Goal: Task Accomplishment & Management: Use online tool/utility

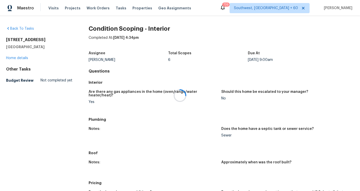
click at [47, 11] on div at bounding box center [180, 95] width 360 height 191
click at [116, 9] on span "Tasks" at bounding box center [121, 8] width 11 height 4
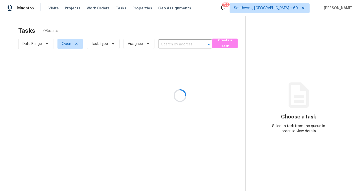
click at [167, 44] on div at bounding box center [180, 95] width 360 height 191
click at [166, 47] on div at bounding box center [180, 95] width 360 height 191
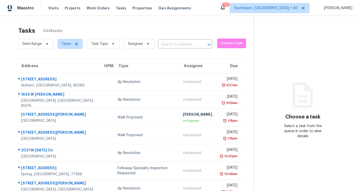
click at [168, 50] on section "Tasks 844 Results Date Range Open Task Type Assignee ​ Create a Task Address HP…" at bounding box center [131, 144] width 246 height 240
click at [168, 46] on input "text" at bounding box center [178, 45] width 40 height 8
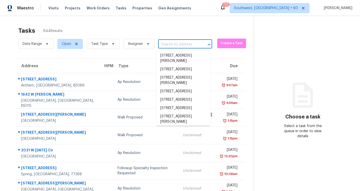
paste input "[STREET_ADDRESS][PERSON_NAME][PERSON_NAME]"
type input "[STREET_ADDRESS][PERSON_NAME][PERSON_NAME]"
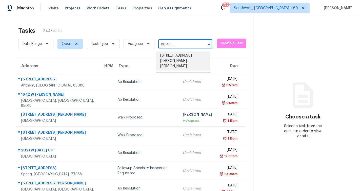
click at [176, 57] on li "[STREET_ADDRESS][PERSON_NAME][PERSON_NAME]" at bounding box center [183, 60] width 54 height 19
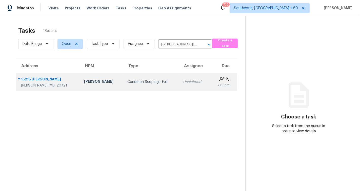
click at [148, 88] on td "Condition Scoping - Full" at bounding box center [151, 82] width 56 height 18
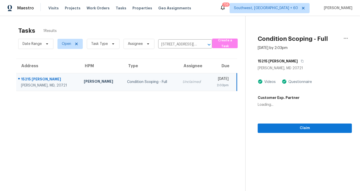
scroll to position [16, 0]
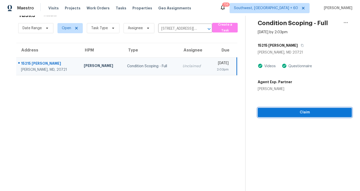
click at [297, 116] on button "Claim" at bounding box center [305, 112] width 94 height 9
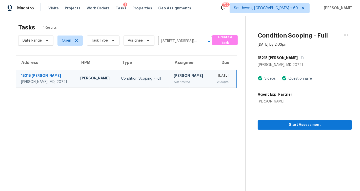
scroll to position [0, 0]
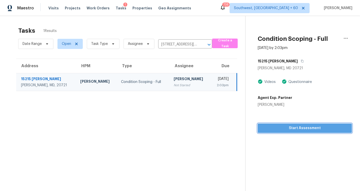
click at [301, 129] on span "Start Assessment" at bounding box center [305, 128] width 86 height 6
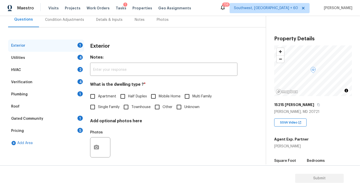
scroll to position [53, 0]
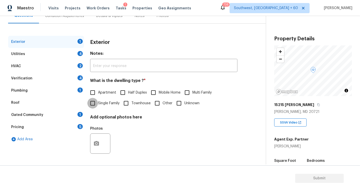
click at [93, 105] on input "Single Family" at bounding box center [92, 103] width 11 height 11
checkbox input "true"
click at [38, 54] on div "Utilities 4" at bounding box center [46, 54] width 76 height 12
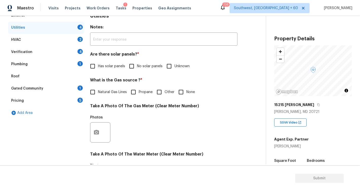
scroll to position [83, 0]
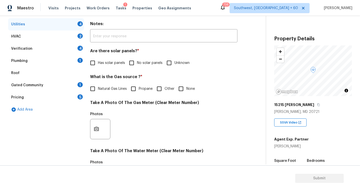
click at [131, 64] on input "No solar panels" at bounding box center [131, 63] width 11 height 11
checkbox input "true"
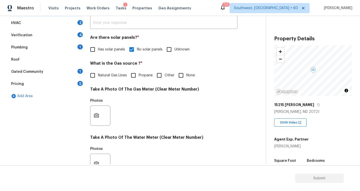
scroll to position [100, 0]
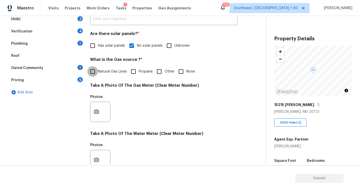
click at [94, 71] on input "Natural Gas Lines" at bounding box center [92, 71] width 11 height 11
checkbox input "true"
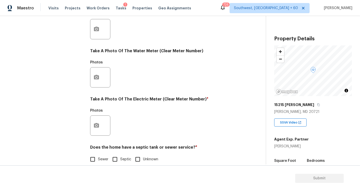
scroll to position [191, 0]
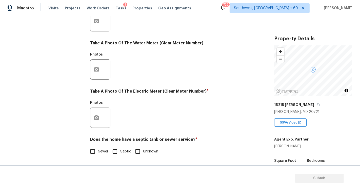
click at [92, 150] on input "Sewer" at bounding box center [92, 151] width 11 height 11
checkbox input "true"
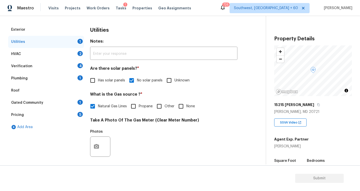
scroll to position [0, 0]
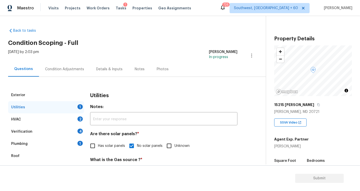
click at [19, 122] on div "HVAC 2" at bounding box center [46, 119] width 76 height 12
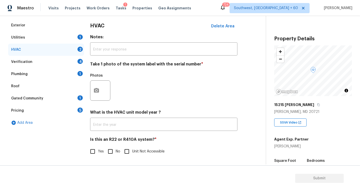
scroll to position [69, 0]
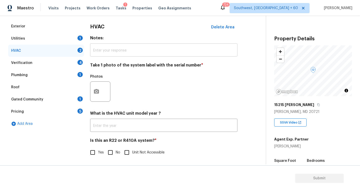
click at [119, 47] on input "text" at bounding box center [164, 51] width 148 height 12
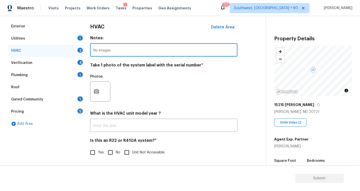
type input "No images"
click at [160, 78] on div "Photos" at bounding box center [164, 88] width 148 height 33
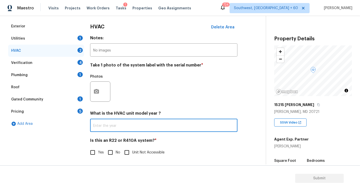
click at [134, 131] on input "text" at bounding box center [164, 126] width 148 height 12
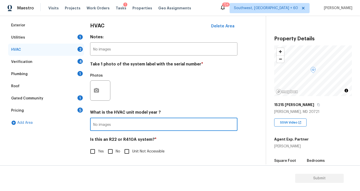
click at [66, 148] on div "Exterior Utilities 1 HVAC 2 Verification 4 Plumbing 1 Roof Gated Community 1 Pr…" at bounding box center [46, 90] width 76 height 143
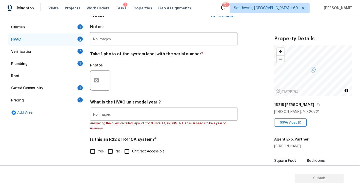
scroll to position [80, 0]
click at [163, 116] on input "No images" at bounding box center [164, 115] width 148 height 12
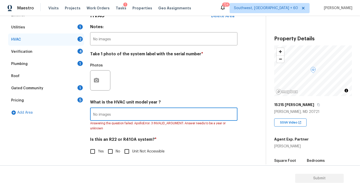
drag, startPoint x: 163, startPoint y: 116, endPoint x: 76, endPoint y: 116, distance: 87.2
click at [76, 116] on div "Exterior Utilities 1 HVAC 2 Verification 4 Plumbing 1 Roof Gated Community 1 Pr…" at bounding box center [131, 86] width 246 height 154
type input "-"
click at [53, 130] on div "Exterior Utilities 1 HVAC 2 Verification 4 Plumbing 1 Roof Gated Community 1 Pr…" at bounding box center [46, 86] width 76 height 154
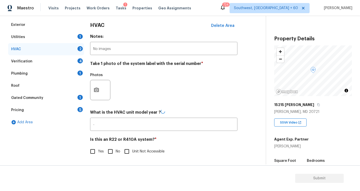
scroll to position [70, 0]
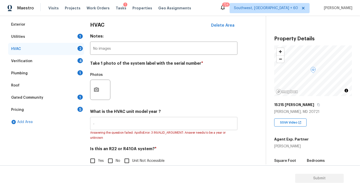
click at [144, 122] on input "-" at bounding box center [164, 124] width 148 height 12
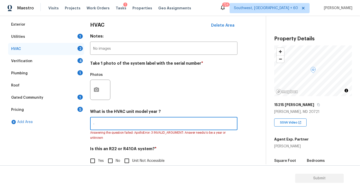
click at [144, 122] on input "-" at bounding box center [164, 124] width 148 height 12
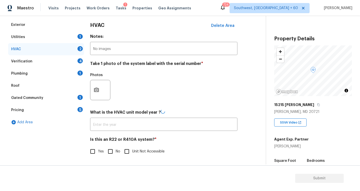
click at [86, 144] on div "Exterior Utilities 1 HVAC 2 Verification 4 Plumbing 1 Roof Gated Community 1 Pr…" at bounding box center [131, 91] width 246 height 144
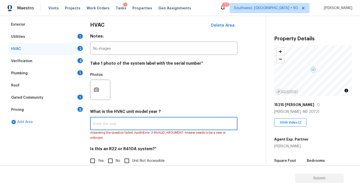
click at [117, 123] on input "text" at bounding box center [164, 124] width 148 height 12
paste input "1993"
type input "1993"
click at [49, 144] on div "Exterior Utilities 1 HVAC 2 Verification 4 Plumbing 1 Roof Gated Community 1 Pr…" at bounding box center [46, 96] width 76 height 154
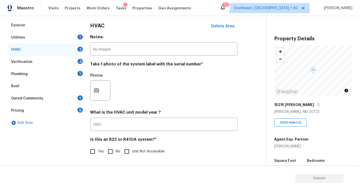
scroll to position [70, 0]
click at [109, 152] on input "No" at bounding box center [110, 151] width 11 height 11
checkbox input "true"
click at [66, 149] on div "Exterior Utilities 1 HVAC 1 Verification 4 Plumbing 1 Roof Gated Community 1 Pr…" at bounding box center [46, 90] width 76 height 143
click at [51, 39] on div "Utilities 1" at bounding box center [46, 37] width 76 height 12
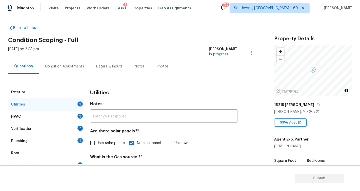
scroll to position [0, 0]
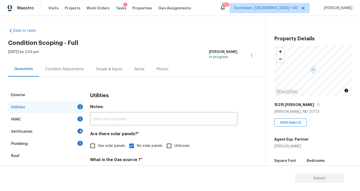
click at [20, 118] on div "HVAC" at bounding box center [16, 119] width 10 height 5
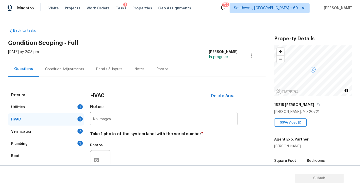
scroll to position [27, 0]
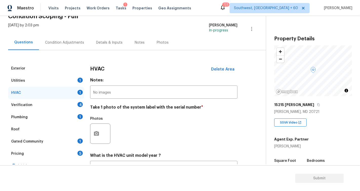
click at [29, 105] on div "Verification" at bounding box center [21, 104] width 21 height 5
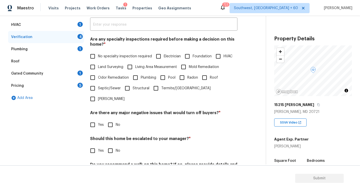
scroll to position [95, 0]
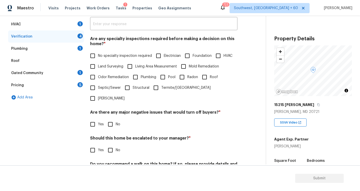
click at [96, 57] on input "No specialty inspection required" at bounding box center [92, 55] width 11 height 11
checkbox input "true"
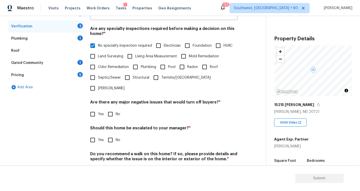
scroll to position [114, 0]
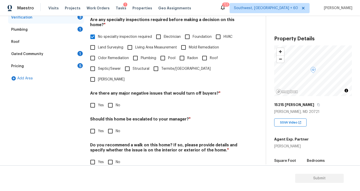
click at [111, 100] on input "No" at bounding box center [110, 105] width 11 height 11
checkbox input "true"
click at [111, 126] on input "No" at bounding box center [110, 131] width 11 height 11
checkbox input "true"
click at [111, 157] on input "No" at bounding box center [110, 162] width 11 height 11
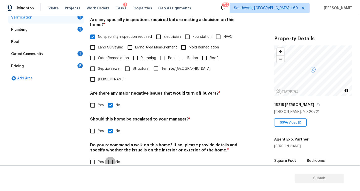
checkbox input "true"
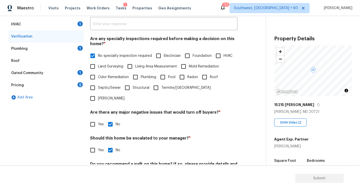
click at [40, 49] on div "Plumbing 1" at bounding box center [46, 49] width 76 height 12
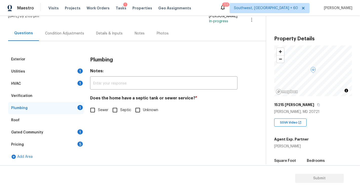
scroll to position [35, 0]
click at [176, 62] on div "Plumbing" at bounding box center [164, 59] width 148 height 13
click at [93, 108] on input "Sewer" at bounding box center [92, 110] width 11 height 11
checkbox input "true"
click at [33, 119] on div "Roof" at bounding box center [46, 120] width 76 height 12
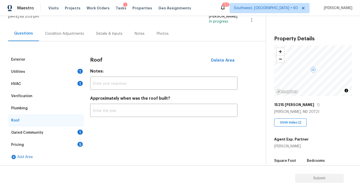
click at [50, 135] on div "Gated Community 1" at bounding box center [46, 132] width 76 height 12
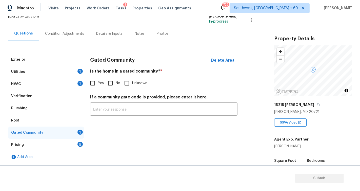
click at [110, 84] on input "No" at bounding box center [110, 83] width 11 height 11
checkbox input "true"
click at [18, 146] on div "Pricing" at bounding box center [17, 144] width 13 height 5
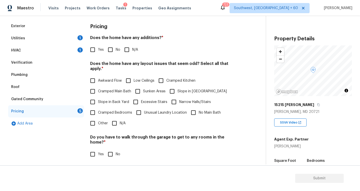
scroll to position [69, 0]
click at [112, 49] on input "No" at bounding box center [110, 49] width 11 height 11
checkbox input "true"
click at [96, 118] on input "Other" at bounding box center [92, 123] width 11 height 11
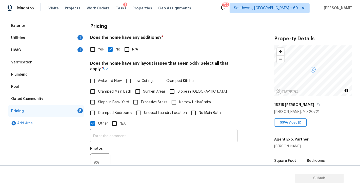
click at [94, 124] on input "Other" at bounding box center [92, 123] width 11 height 11
checkbox input "false"
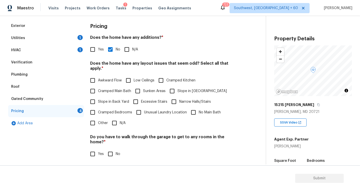
click at [113, 118] on input "N/A" at bounding box center [114, 123] width 11 height 11
checkbox input "true"
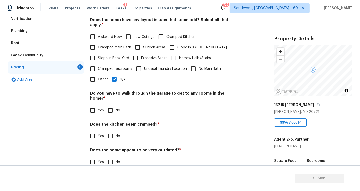
scroll to position [113, 0]
click at [112, 105] on input "No" at bounding box center [110, 110] width 11 height 11
checkbox input "true"
click at [111, 131] on input "No" at bounding box center [110, 136] width 11 height 11
checkbox input "true"
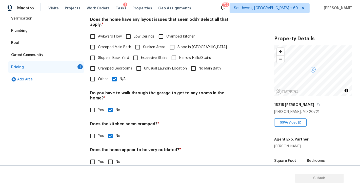
click at [113, 156] on input "No" at bounding box center [110, 161] width 11 height 11
checkbox input "true"
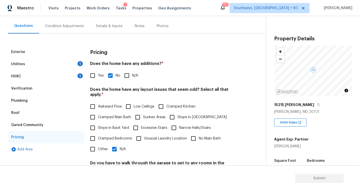
scroll to position [4, 0]
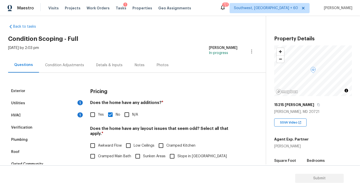
click at [57, 64] on div "Condition Adjustments" at bounding box center [64, 65] width 39 height 5
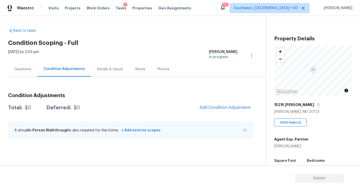
click at [117, 72] on div "Details & Inputs" at bounding box center [110, 69] width 39 height 15
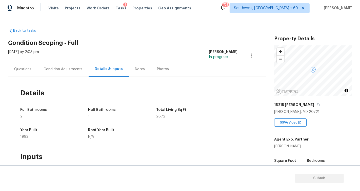
click at [65, 76] on div "Condition Adjustments" at bounding box center [63, 69] width 51 height 15
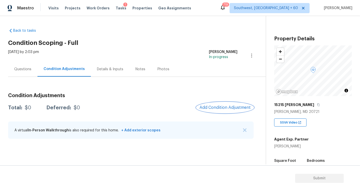
click at [214, 109] on button "Add Condition Adjustment" at bounding box center [225, 107] width 57 height 11
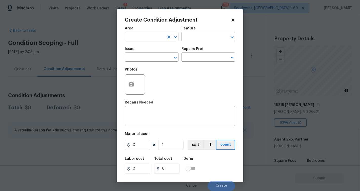
click at [145, 36] on input "text" at bounding box center [145, 37] width 40 height 8
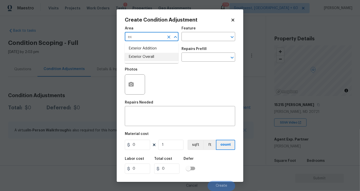
click at [141, 61] on li "Exterior Overall" at bounding box center [152, 57] width 54 height 8
type input "Exterior Overall"
click at [191, 41] on body "Maestro Visits Projects Work Orders Tasks 1 Properties Geo Assignments 719 Sout…" at bounding box center [180, 95] width 360 height 191
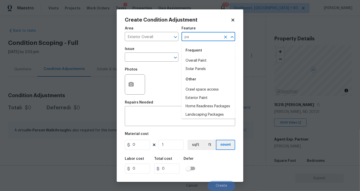
type input "p"
click at [139, 57] on input "text" at bounding box center [145, 58] width 40 height 8
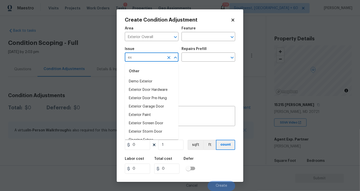
type input "e"
click at [168, 40] on icon "Clear" at bounding box center [169, 36] width 5 height 5
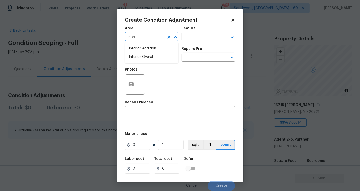
click at [156, 57] on li "Interior Overall" at bounding box center [152, 57] width 54 height 8
type input "Interior Overall"
click at [148, 58] on input "text" at bounding box center [145, 58] width 40 height 8
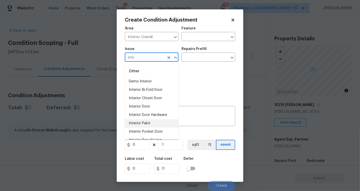
click at [147, 122] on li "Interior Paint" at bounding box center [152, 123] width 54 height 8
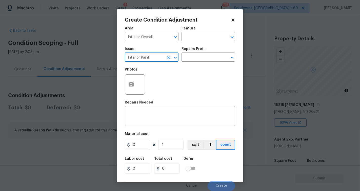
type input "Interior Paint"
click at [200, 50] on h5 "Repairs Prefill" at bounding box center [194, 49] width 25 height 4
click at [199, 57] on input "text" at bounding box center [202, 58] width 40 height 8
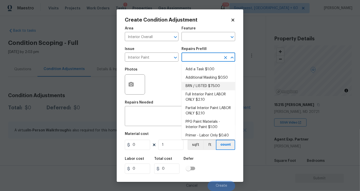
scroll to position [2, 0]
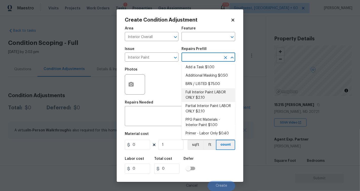
click at [168, 84] on div "Photos" at bounding box center [180, 81] width 111 height 33
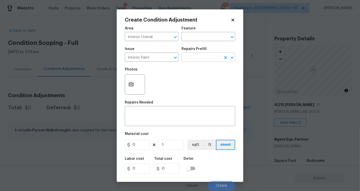
click at [196, 58] on input "text" at bounding box center [202, 58] width 40 height 8
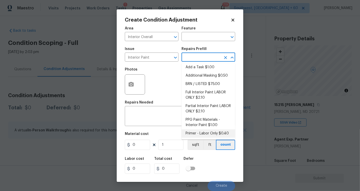
scroll to position [0, 0]
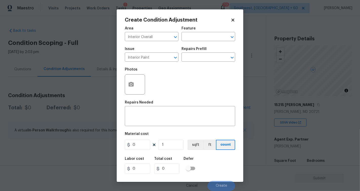
click at [172, 89] on div "Photos" at bounding box center [180, 81] width 111 height 33
click at [168, 38] on icon "Clear" at bounding box center [169, 36] width 5 height 5
click at [171, 59] on icon "Clear" at bounding box center [169, 57] width 5 height 5
click at [160, 34] on input "text" at bounding box center [145, 37] width 40 height 8
type input "inter"
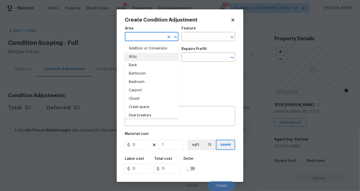
click at [158, 34] on input "text" at bounding box center [145, 37] width 40 height 8
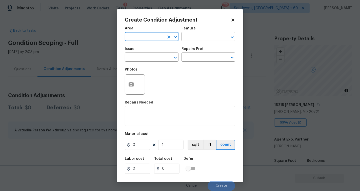
scroll to position [0, 0]
click at [139, 90] on div at bounding box center [135, 84] width 20 height 20
click at [131, 86] on icon "button" at bounding box center [131, 84] width 5 height 5
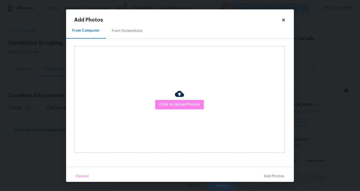
click at [176, 109] on div "Click to Upload Photos" at bounding box center [179, 99] width 211 height 106
click at [175, 105] on span "Click to Upload Photos" at bounding box center [179, 104] width 41 height 6
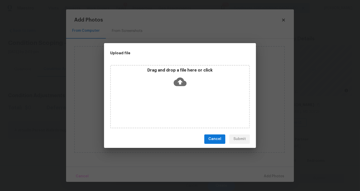
click at [182, 80] on icon at bounding box center [180, 81] width 13 height 9
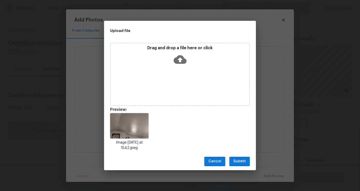
click at [241, 158] on span "Submit" at bounding box center [240, 161] width 12 height 6
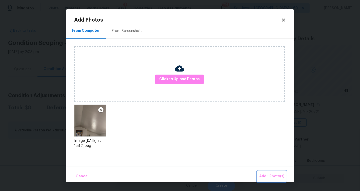
click at [264, 175] on span "Add 1 Photo(s)" at bounding box center [272, 176] width 25 height 6
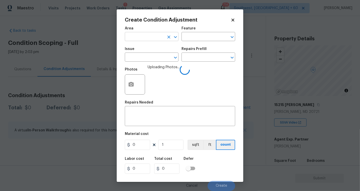
click at [140, 36] on input "text" at bounding box center [145, 37] width 40 height 8
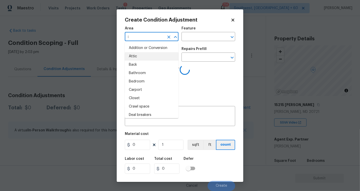
type input "in"
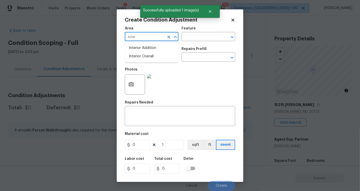
click at [148, 60] on li "Interior Overall" at bounding box center [152, 56] width 54 height 8
type input "Interior Overall"
click at [192, 40] on input "text" at bounding box center [202, 37] width 40 height 8
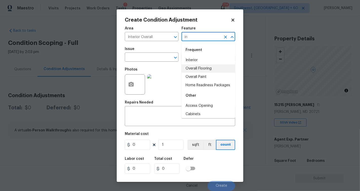
click at [195, 61] on li "Interior" at bounding box center [209, 60] width 54 height 8
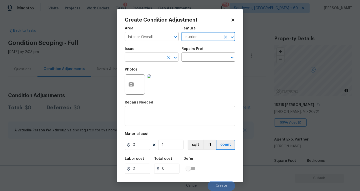
type input "Interior"
click at [163, 56] on input "text" at bounding box center [145, 58] width 40 height 8
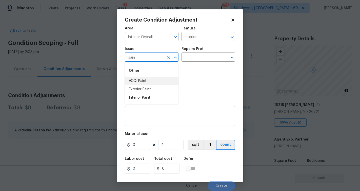
click at [156, 81] on li "ACQ: Paint" at bounding box center [152, 81] width 54 height 8
type input "ACQ: Paint"
click at [197, 60] on input "text" at bounding box center [202, 58] width 40 height 8
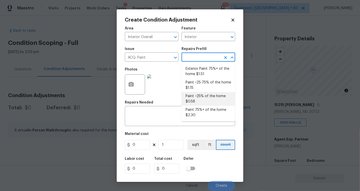
click at [208, 97] on li "Paint ~25% of the home $0.58" at bounding box center [209, 99] width 54 height 14
type input "Acquisition"
type textarea "Acquisition Scope: ~25% of the home needs interior paint"
type input "0.58"
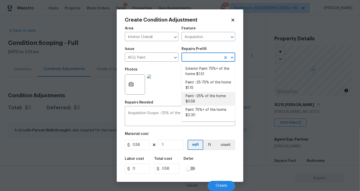
click at [233, 21] on icon at bounding box center [233, 20] width 5 height 5
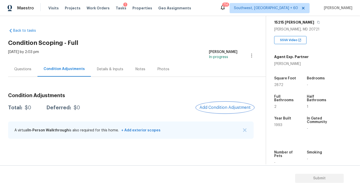
scroll to position [80, 0]
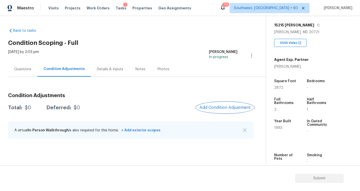
click at [233, 109] on span "Add Condition Adjustment" at bounding box center [225, 107] width 51 height 5
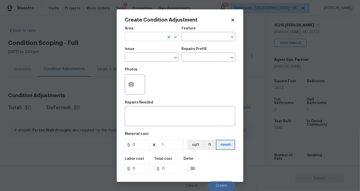
click at [151, 40] on input "text" at bounding box center [145, 37] width 40 height 8
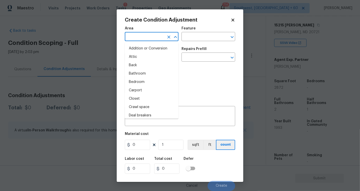
type input "e"
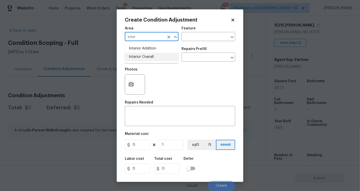
click at [152, 56] on li "Interior Overall" at bounding box center [152, 57] width 54 height 8
type input "Interior Overall"
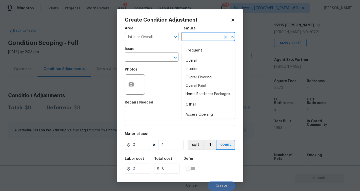
click at [196, 39] on input "text" at bounding box center [202, 37] width 40 height 8
click at [194, 70] on li "Interior" at bounding box center [209, 69] width 54 height 8
type input "Interior"
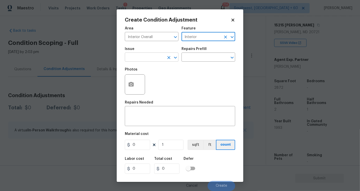
click at [154, 60] on input "text" at bounding box center [145, 58] width 40 height 8
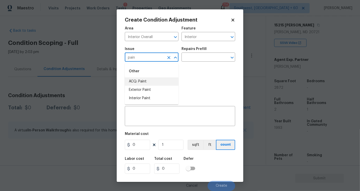
click at [154, 83] on li "ACQ: Paint" at bounding box center [152, 81] width 54 height 8
type input "ACQ: Paint"
click at [207, 58] on input "text" at bounding box center [202, 58] width 40 height 8
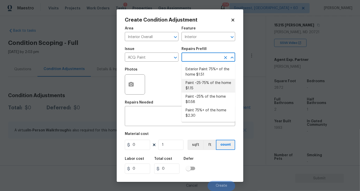
click at [202, 90] on li "Paint ~25-75% of the home $1.15" at bounding box center [209, 86] width 54 height 14
type input "Acquisition"
type textarea "Acquisition Scope: ~25 - 75% of the home needs interior paint"
type input "1.15"
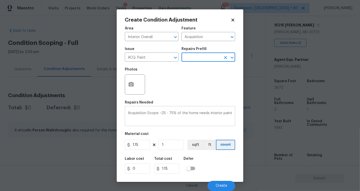
click at [217, 112] on textarea "Acquisition Scope: ~25 - 75% of the home needs interior paint" at bounding box center [180, 116] width 104 height 11
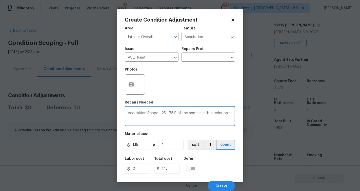
click at [217, 112] on textarea "Acquisition Scope: ~25 - 75% of the home needs interior paint" at bounding box center [180, 116] width 104 height 11
click at [131, 82] on icon "button" at bounding box center [131, 84] width 6 height 6
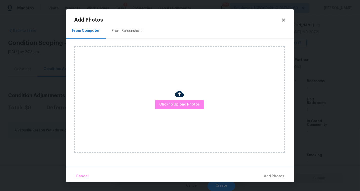
click at [179, 109] on div "Click to Upload Photos" at bounding box center [179, 99] width 211 height 106
click at [178, 107] on span "Click to Upload Photos" at bounding box center [179, 104] width 41 height 6
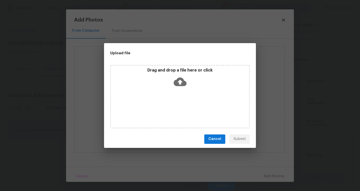
click at [178, 91] on div "Drag and drop a file here or click" at bounding box center [180, 96] width 140 height 63
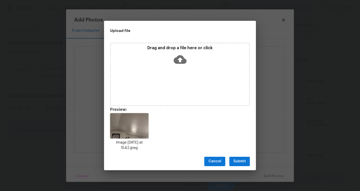
click at [178, 58] on icon at bounding box center [180, 59] width 13 height 9
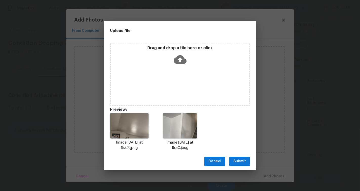
click at [242, 162] on span "Submit" at bounding box center [240, 161] width 12 height 6
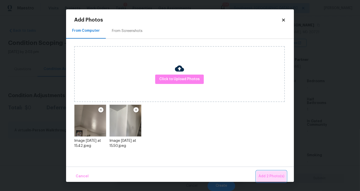
click at [279, 180] on button "Add 2 Photo(s)" at bounding box center [272, 176] width 30 height 11
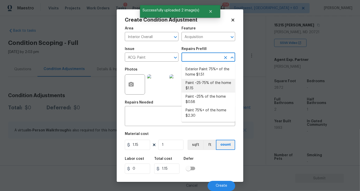
click at [206, 59] on input "text" at bounding box center [202, 58] width 40 height 8
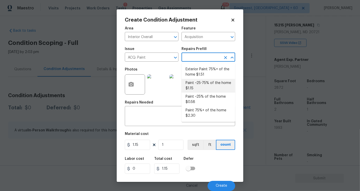
click at [220, 84] on li "Paint ~25-75% of the home $1.15" at bounding box center [209, 86] width 54 height 14
type textarea "Acquisition Scope: ~25 - 75% of the home needs interior paint"
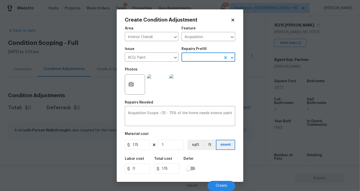
scroll to position [0, 0]
click at [161, 149] on input "1" at bounding box center [170, 145] width 25 height 10
click at [167, 146] on input "1" at bounding box center [170, 145] width 25 height 10
type input "0"
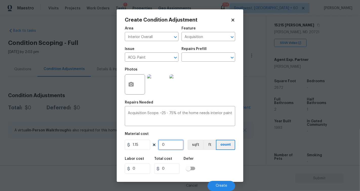
type input "2"
type input "2.3"
type input "28"
type input "32.2"
type input "287"
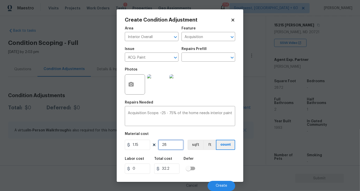
type input "330.05"
type input "2872"
type input "3302.8"
type input "2872"
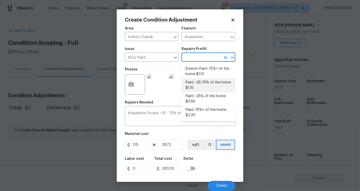
click at [201, 58] on input "text" at bounding box center [202, 58] width 40 height 8
click at [209, 84] on li "Paint ~25-75% of the home $1.15" at bounding box center [209, 85] width 54 height 14
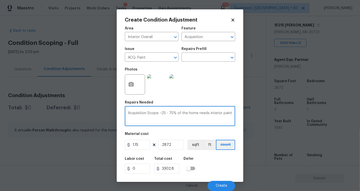
click at [220, 114] on textarea "Acquisition Scope: ~25 - 75% of the home needs interior paint" at bounding box center [180, 116] width 104 height 11
click at [210, 59] on input "text" at bounding box center [202, 58] width 40 height 8
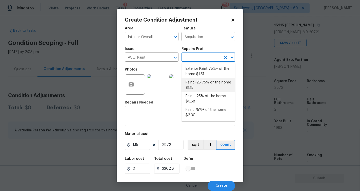
click at [212, 88] on li "Paint ~25-75% of the home $1.15" at bounding box center [209, 85] width 54 height 14
type textarea "Acquisition Scope: ~25 - 75% of the home needs interior paint"
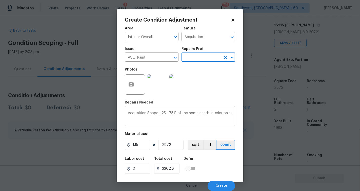
click at [216, 55] on input "text" at bounding box center [202, 58] width 40 height 8
click at [211, 59] on input "text" at bounding box center [202, 58] width 40 height 8
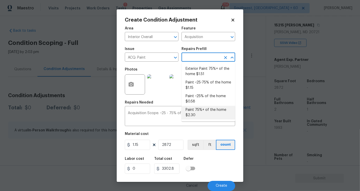
click at [189, 129] on div "Area Interior Overall ​ Feature Acquisition ​ Issue ACQ: Paint ​ Repairs Prefil…" at bounding box center [180, 107] width 111 height 167
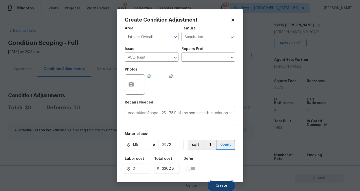
click at [221, 185] on span "Create" at bounding box center [221, 186] width 11 height 4
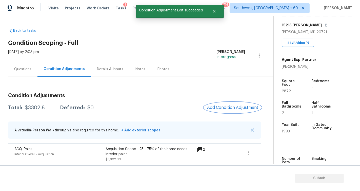
scroll to position [2, 0]
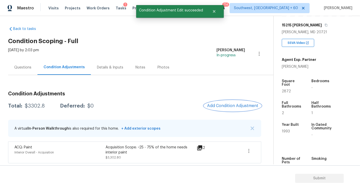
click at [234, 106] on span "Add Condition Adjustment" at bounding box center [232, 105] width 51 height 5
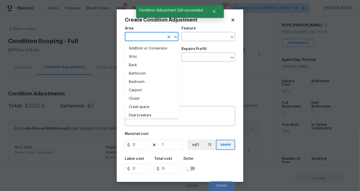
click at [149, 40] on input "text" at bounding box center [145, 37] width 40 height 8
type input "e"
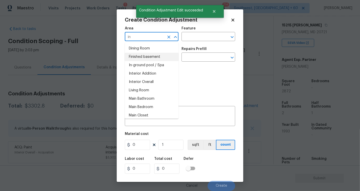
type input "i"
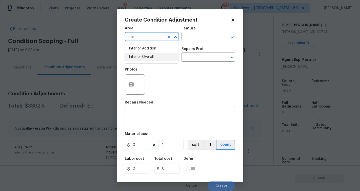
click at [144, 55] on li "Interior Overall" at bounding box center [152, 57] width 54 height 8
type input "Interior Overall"
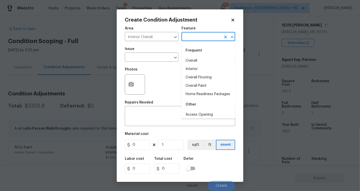
click at [206, 36] on input "text" at bounding box center [202, 37] width 40 height 8
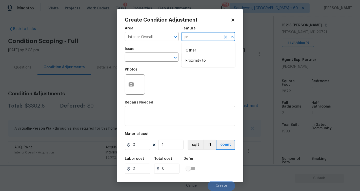
type input "p"
click at [162, 47] on div "Issue" at bounding box center [152, 50] width 54 height 7
click at [160, 55] on input "text" at bounding box center [145, 58] width 40 height 8
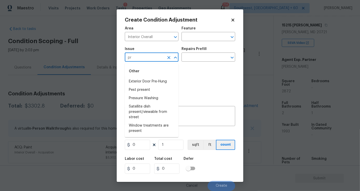
type input "p"
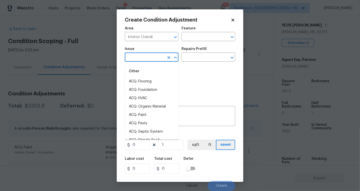
type input "e"
click at [157, 82] on li "ACQ: Paint" at bounding box center [152, 81] width 54 height 8
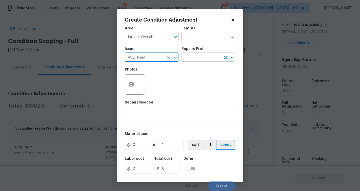
type input "ACQ: Paint"
click at [195, 54] on input "text" at bounding box center [202, 58] width 40 height 8
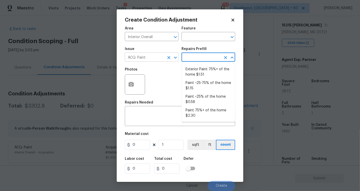
click at [172, 57] on button "Clear" at bounding box center [169, 57] width 7 height 7
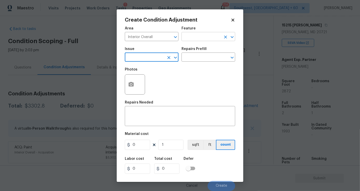
click at [192, 36] on input "text" at bounding box center [202, 37] width 40 height 8
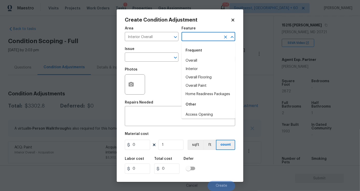
click at [152, 65] on div "Photos" at bounding box center [180, 81] width 111 height 33
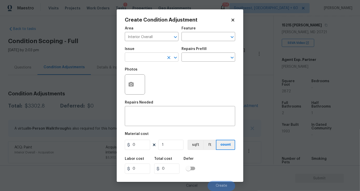
click at [156, 57] on input "text" at bounding box center [145, 58] width 40 height 8
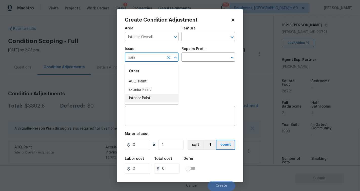
click at [150, 96] on li "Interior Paint" at bounding box center [152, 98] width 54 height 8
type input "Interior Paint"
click at [192, 62] on input "text" at bounding box center [202, 58] width 40 height 8
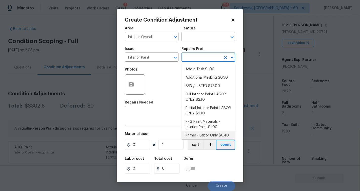
click at [212, 136] on li "Primer - Labor Only $0.40" at bounding box center [209, 135] width 54 height 8
type input "Overall Paint"
type textarea "Interior primer - PRIMER PROVIDED BY OPENDOOR - All nails, screws, drywall anch…"
type input "0.4"
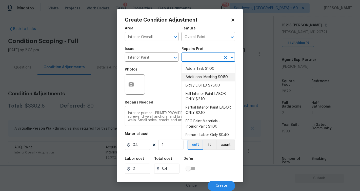
scroll to position [0, 0]
click at [133, 83] on icon "button" at bounding box center [131, 84] width 5 height 5
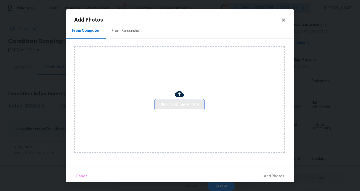
click at [181, 107] on span "Click to Upload Photos" at bounding box center [179, 104] width 41 height 6
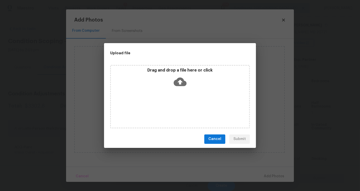
click at [177, 84] on icon at bounding box center [180, 81] width 13 height 9
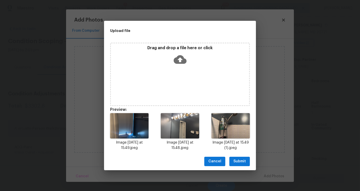
click at [236, 162] on span "Submit" at bounding box center [240, 161] width 12 height 6
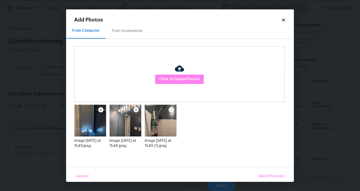
click at [262, 182] on body "Maestro Visits Projects Work Orders Tasks 1 Properties Geo Assignments [GEOGRAP…" at bounding box center [180, 95] width 360 height 191
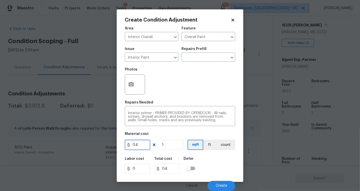
drag, startPoint x: 133, startPoint y: 146, endPoint x: 147, endPoint y: 146, distance: 14.2
click at [147, 146] on input "0.4" at bounding box center [137, 145] width 25 height 10
type input "50"
click at [188, 84] on div "Photos" at bounding box center [180, 81] width 111 height 33
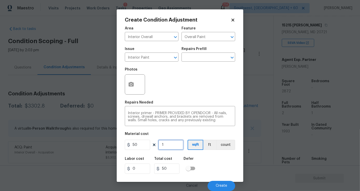
click at [172, 147] on input "1" at bounding box center [170, 145] width 25 height 10
click at [221, 186] on span "Create" at bounding box center [221, 186] width 11 height 4
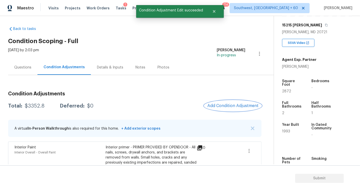
scroll to position [49, 0]
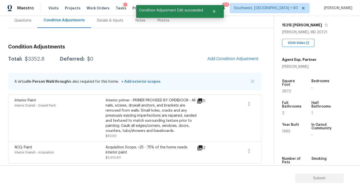
click at [179, 48] on h3 "Condition Adjustments" at bounding box center [135, 46] width 254 height 5
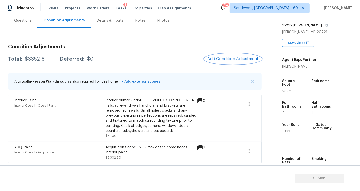
click at [231, 61] on button "Add Condition Adjustment" at bounding box center [233, 58] width 57 height 11
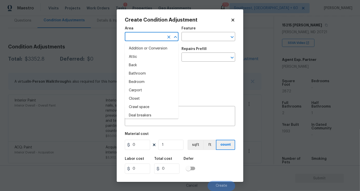
click at [140, 39] on input "text" at bounding box center [145, 37] width 40 height 8
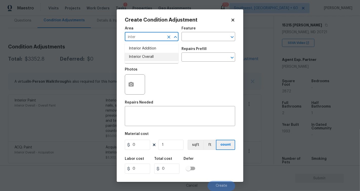
click at [144, 57] on li "Interior Overall" at bounding box center [152, 57] width 54 height 8
type input "Interior Overall"
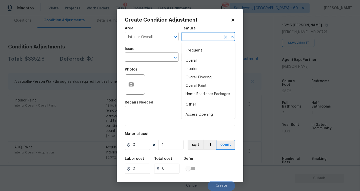
click at [192, 40] on input "text" at bounding box center [202, 37] width 40 height 8
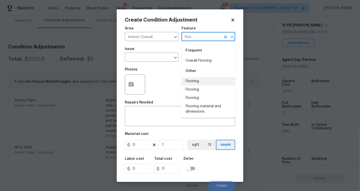
click at [196, 81] on li "Flooring" at bounding box center [209, 81] width 54 height 8
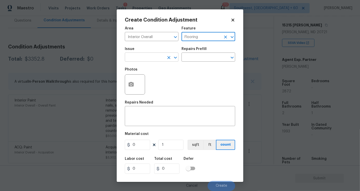
type input "Flooring"
click at [158, 61] on input "text" at bounding box center [145, 58] width 40 height 8
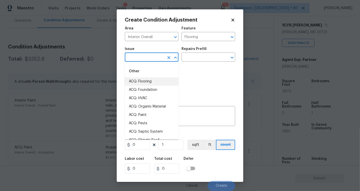
click at [154, 79] on li "ACQ: Flooring" at bounding box center [152, 81] width 54 height 8
type input "ACQ: Flooring"
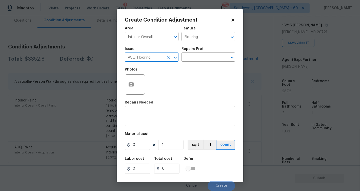
click at [192, 52] on div "Repairs Prefill" at bounding box center [209, 50] width 54 height 7
click at [194, 56] on input "text" at bounding box center [202, 58] width 40 height 8
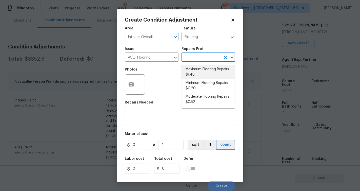
click at [203, 75] on li "Maximum Flooring Repairs $1.48" at bounding box center [209, 72] width 54 height 14
type input "Acquisition"
type textarea "Acquisition Scope: Maximum flooring repairs"
type input "1.48"
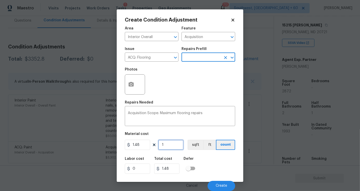
click at [168, 144] on input "1" at bounding box center [170, 145] width 25 height 10
type input "0"
type input "2"
type input "2.96"
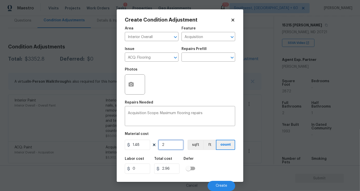
type input "28"
type input "41.44"
type input "287"
type input "424.76"
type input "2872"
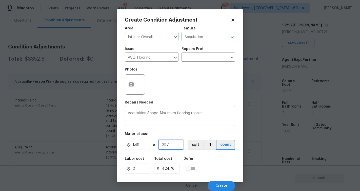
type input "4250.56"
type input "2872"
click at [187, 96] on div "Photos" at bounding box center [180, 81] width 111 height 33
click at [134, 86] on icon "button" at bounding box center [131, 84] width 6 height 6
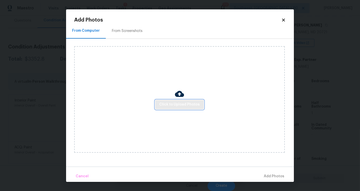
click at [173, 105] on span "Click to Upload Photos" at bounding box center [179, 104] width 41 height 6
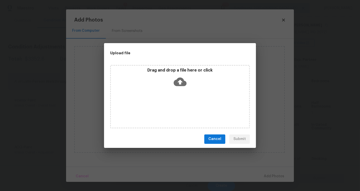
click at [179, 86] on icon at bounding box center [180, 81] width 13 height 13
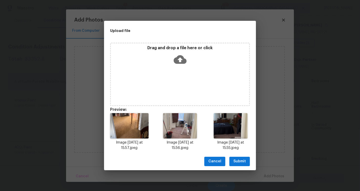
click at [245, 165] on button "Submit" at bounding box center [240, 161] width 21 height 9
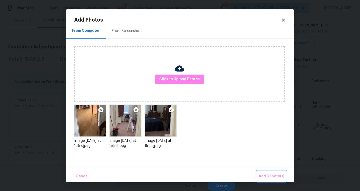
click at [274, 177] on span "Add 3 Photo(s)" at bounding box center [272, 176] width 26 height 6
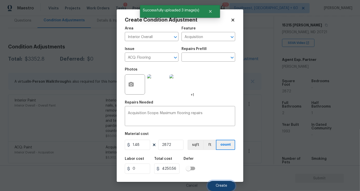
click at [219, 185] on span "Create" at bounding box center [221, 186] width 11 height 4
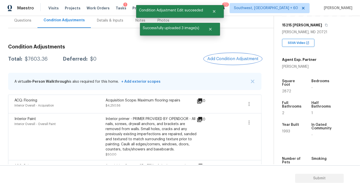
scroll to position [67, 0]
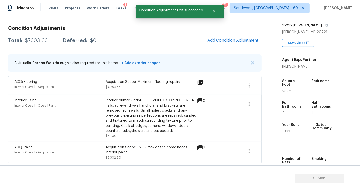
click at [154, 32] on div "Condition Adjustments Total: $7603.36 Deferred: $0 Add Condition Adjustment A v…" at bounding box center [135, 92] width 254 height 141
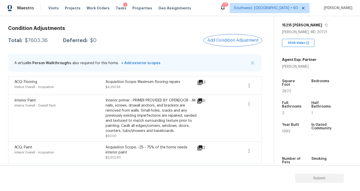
click at [235, 39] on span "Add Condition Adjustment" at bounding box center [233, 40] width 51 height 5
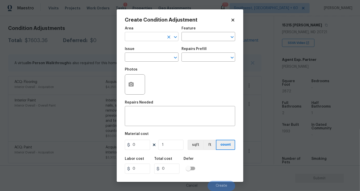
click at [135, 38] on input "text" at bounding box center [145, 37] width 40 height 8
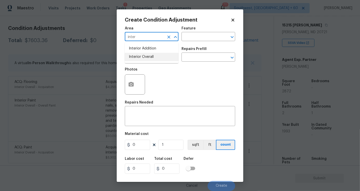
click at [141, 57] on li "Interior Overall" at bounding box center [152, 57] width 54 height 8
type input "Interior Overall"
click at [197, 42] on div "Area Interior Overall ​ Feature ​" at bounding box center [180, 34] width 111 height 21
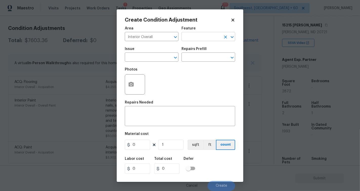
click at [193, 37] on input "text" at bounding box center [202, 37] width 40 height 8
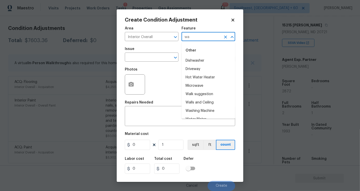
type input "w"
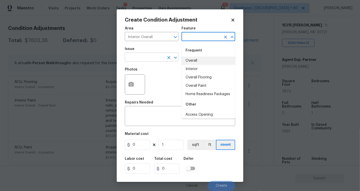
click at [148, 57] on input "text" at bounding box center [145, 58] width 40 height 8
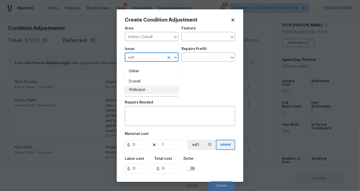
click at [144, 89] on li "Wallpaper" at bounding box center [152, 90] width 54 height 8
type input "Wallpaper"
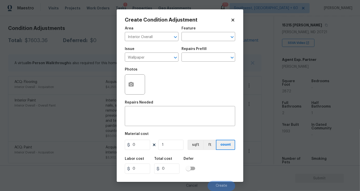
click at [190, 50] on h5 "Repairs Prefill" at bounding box center [194, 49] width 25 height 4
click at [190, 54] on input "text" at bounding box center [202, 58] width 40 height 8
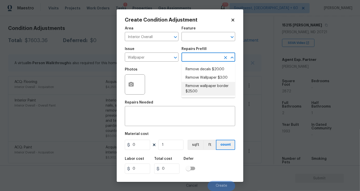
click at [208, 92] on li "Remove wallpaper border $25.00" at bounding box center [209, 89] width 54 height 14
type input "Walls and Ceiling"
type textarea "Remove wallpaper border in rooms/areas identified by HPM, texture to match, and…"
type input "25"
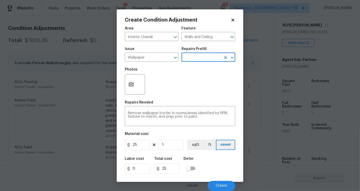
click at [138, 87] on div at bounding box center [135, 84] width 20 height 20
click at [131, 85] on circle "button" at bounding box center [132, 84] width 2 height 2
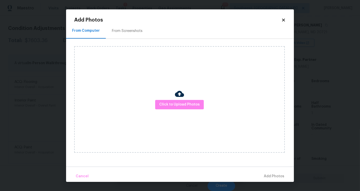
click at [177, 100] on div at bounding box center [179, 94] width 9 height 11
click at [177, 101] on button "Click to Upload Photos" at bounding box center [179, 104] width 49 height 9
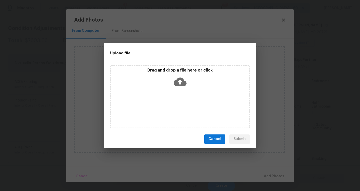
click at [176, 83] on icon at bounding box center [180, 81] width 13 height 9
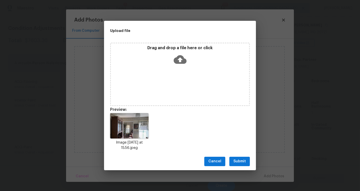
click at [239, 161] on span "Submit" at bounding box center [240, 161] width 12 height 6
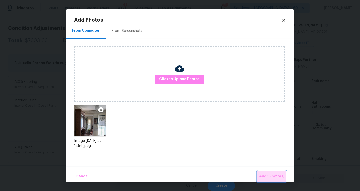
click at [271, 174] on span "Add 1 Photo(s)" at bounding box center [272, 176] width 25 height 6
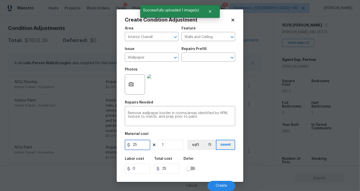
drag, startPoint x: 133, startPoint y: 146, endPoint x: 143, endPoint y: 146, distance: 10.6
click at [143, 146] on input "25" at bounding box center [137, 145] width 25 height 10
type input "300"
click at [217, 86] on div "Photos" at bounding box center [180, 81] width 111 height 33
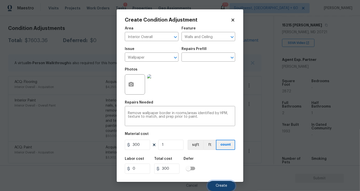
click at [220, 187] on span "Create" at bounding box center [221, 186] width 11 height 4
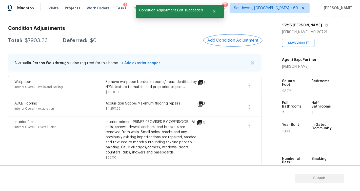
scroll to position [89, 0]
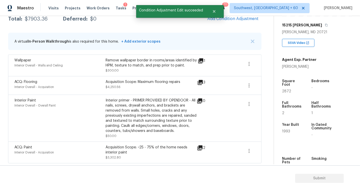
click at [167, 27] on div "Condition Adjustments Total: $7903.36 Deferred: $0 Add Condition Adjustment A v…" at bounding box center [135, 81] width 254 height 163
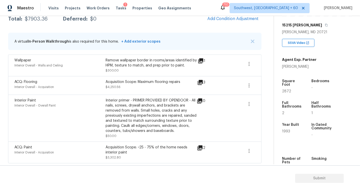
scroll to position [0, 0]
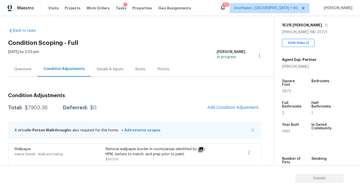
click at [119, 76] on div "Details & Inputs" at bounding box center [110, 69] width 39 height 15
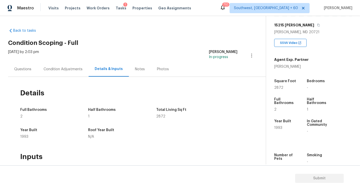
click at [139, 71] on div "Notes" at bounding box center [140, 69] width 10 height 5
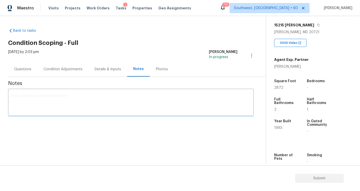
click at [163, 71] on div "Photos" at bounding box center [162, 69] width 12 height 5
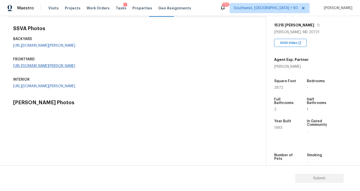
scroll to position [46, 0]
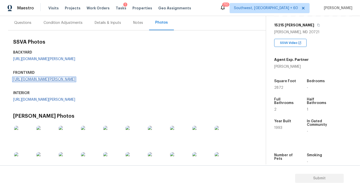
click at [30, 81] on link "[URL][DOMAIN_NAME][PERSON_NAME]" at bounding box center [44, 80] width 62 height 4
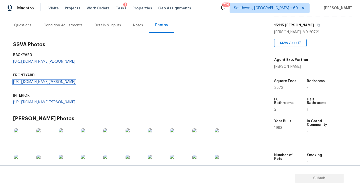
scroll to position [51, 0]
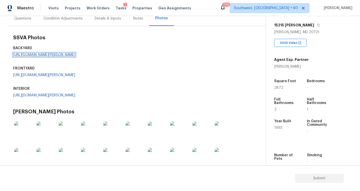
click at [48, 57] on link "[URL][DOMAIN_NAME][PERSON_NAME]" at bounding box center [44, 55] width 62 height 4
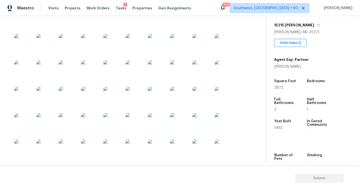
scroll to position [387, 0]
click at [75, 122] on img at bounding box center [69, 123] width 20 height 20
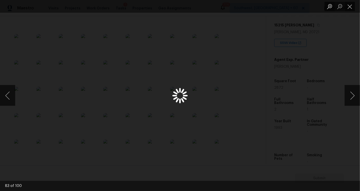
click at [74, 122] on div "Lightbox" at bounding box center [180, 95] width 360 height 191
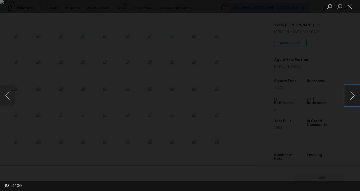
click at [359, 88] on button "Next image" at bounding box center [352, 95] width 15 height 20
click at [353, 94] on button "Next image" at bounding box center [352, 95] width 15 height 20
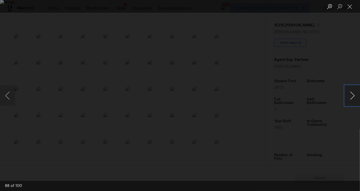
click at [353, 94] on button "Next image" at bounding box center [352, 95] width 15 height 20
click at [352, 97] on button "Next image" at bounding box center [352, 95] width 15 height 20
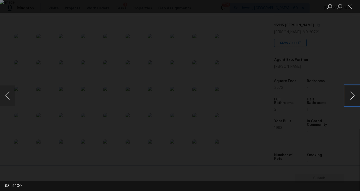
click at [352, 97] on button "Next image" at bounding box center [352, 95] width 15 height 20
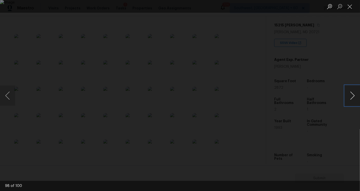
click at [352, 97] on button "Next image" at bounding box center [352, 95] width 15 height 20
click at [5, 98] on button "Previous image" at bounding box center [7, 95] width 15 height 20
click at [358, 92] on button "Next image" at bounding box center [352, 95] width 15 height 20
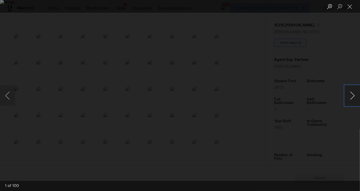
click at [358, 92] on button "Next image" at bounding box center [352, 95] width 15 height 20
click at [4, 90] on button "Previous image" at bounding box center [7, 95] width 15 height 20
click at [354, 96] on button "Next image" at bounding box center [352, 95] width 15 height 20
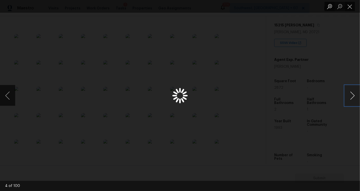
click at [354, 96] on button "Next image" at bounding box center [352, 95] width 15 height 20
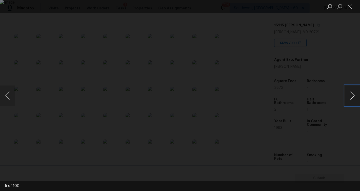
click at [354, 96] on button "Next image" at bounding box center [352, 95] width 15 height 20
click at [353, 96] on button "Next image" at bounding box center [352, 95] width 15 height 20
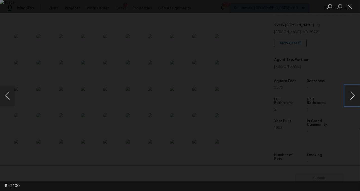
click at [353, 96] on button "Next image" at bounding box center [352, 95] width 15 height 20
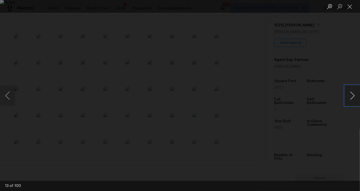
click at [353, 96] on button "Next image" at bounding box center [352, 95] width 15 height 20
click at [348, 8] on button "Close lightbox" at bounding box center [350, 6] width 10 height 9
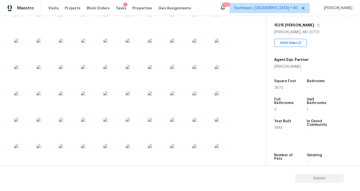
scroll to position [195, 0]
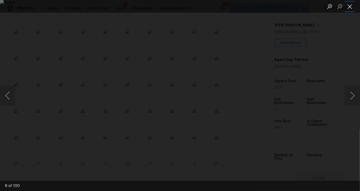
click at [350, 9] on button "Close lightbox" at bounding box center [350, 6] width 10 height 9
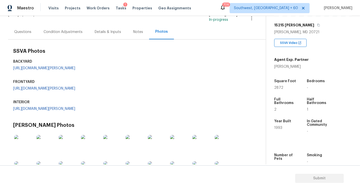
scroll to position [0, 0]
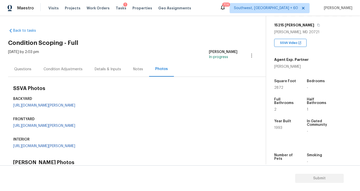
click at [59, 66] on div "Condition Adjustments" at bounding box center [63, 69] width 51 height 15
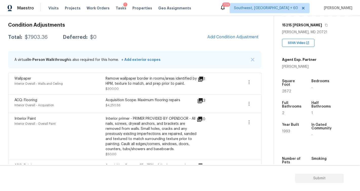
scroll to position [68, 0]
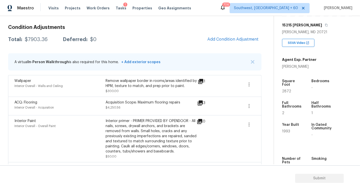
click at [146, 63] on span "+ Add exterior scopes" at bounding box center [140, 62] width 41 height 4
click at [139, 61] on span "+ Add exterior scopes" at bounding box center [140, 62] width 41 height 4
click at [240, 37] on span "Add Condition Adjustment" at bounding box center [233, 39] width 51 height 5
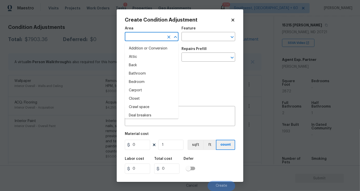
click at [140, 39] on input "text" at bounding box center [145, 37] width 40 height 8
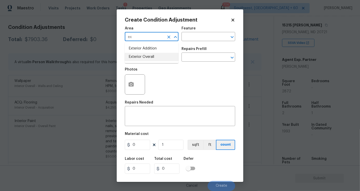
click at [142, 58] on li "Exterior Overall" at bounding box center [152, 57] width 54 height 8
type input "Exterior Overall"
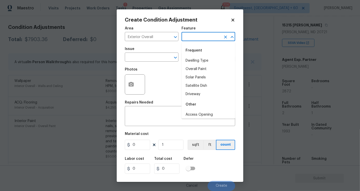
click at [190, 38] on input "text" at bounding box center [202, 37] width 40 height 8
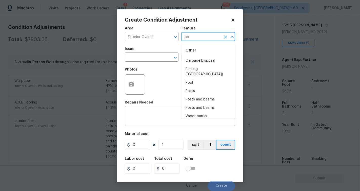
type input "p"
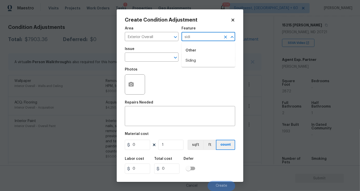
type input "sidin"
click at [223, 39] on button "Clear" at bounding box center [225, 36] width 7 height 7
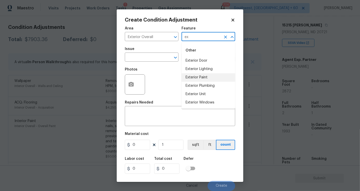
type input "e"
click at [198, 82] on li "Overall" at bounding box center [209, 81] width 54 height 8
type input "Overall"
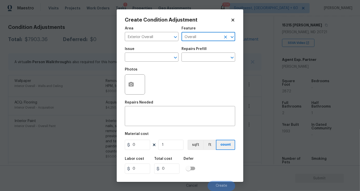
click at [228, 35] on button "Clear" at bounding box center [225, 36] width 7 height 7
click at [131, 58] on input "text" at bounding box center [145, 58] width 40 height 8
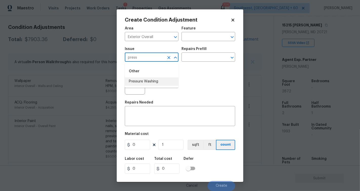
click at [138, 85] on li "Pressure Washing" at bounding box center [152, 81] width 54 height 8
type input "Pressure Washing"
click at [192, 58] on input "text" at bounding box center [202, 58] width 40 height 8
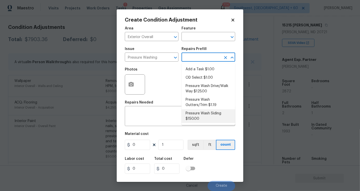
click at [206, 117] on li "Pressure Wash Siding $150.00" at bounding box center [209, 116] width 54 height 14
type input "Siding"
type textarea "Protect areas as needed for pressure washing. Pressure wash the siding on the h…"
type input "150"
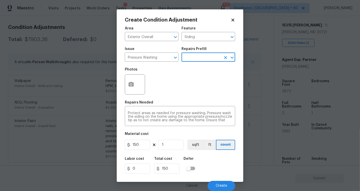
scroll to position [0, 0]
click at [130, 84] on icon "button" at bounding box center [131, 84] width 5 height 5
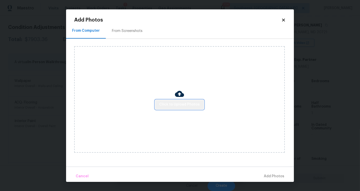
click at [181, 108] on button "Click to Upload Photos" at bounding box center [179, 104] width 49 height 9
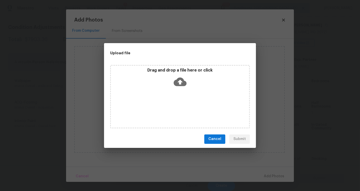
click at [174, 79] on icon at bounding box center [180, 81] width 13 height 13
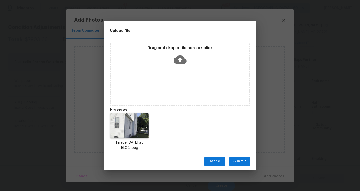
click at [245, 161] on span "Submit" at bounding box center [240, 161] width 12 height 6
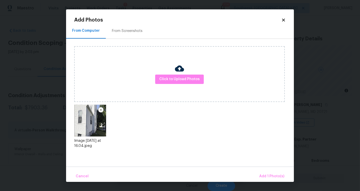
scroll to position [0, 0]
click at [272, 179] on button "Add 1 Photo(s)" at bounding box center [272, 176] width 29 height 11
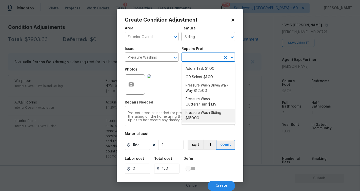
click at [196, 54] on input "text" at bounding box center [202, 58] width 40 height 8
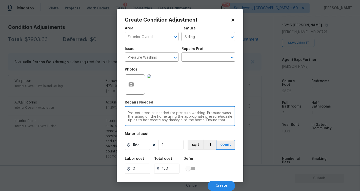
click at [170, 117] on textarea "Protect areas as needed for pressure washing. Pressure wash the siding on the h…" at bounding box center [180, 116] width 104 height 11
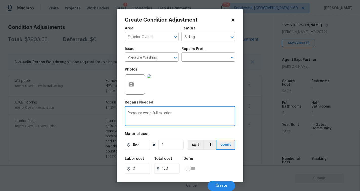
type textarea "Pressure wash full exterior"
click at [142, 143] on input "150" at bounding box center [137, 145] width 25 height 10
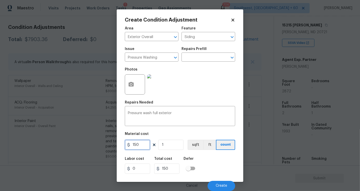
click at [142, 143] on input "150" at bounding box center [137, 145] width 25 height 10
type input "350"
click at [205, 90] on div "Photos" at bounding box center [180, 81] width 111 height 33
click at [134, 87] on button "button" at bounding box center [131, 85] width 12 height 20
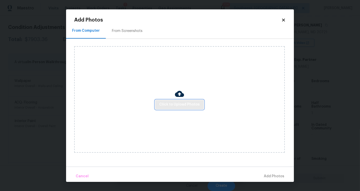
click at [171, 104] on span "Click to Upload Photos" at bounding box center [179, 104] width 41 height 6
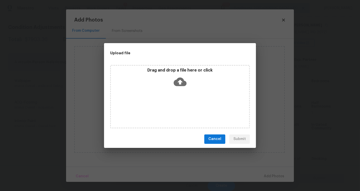
click at [178, 78] on icon at bounding box center [180, 81] width 13 height 9
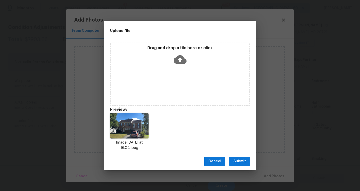
click at [244, 164] on span "Submit" at bounding box center [240, 161] width 12 height 6
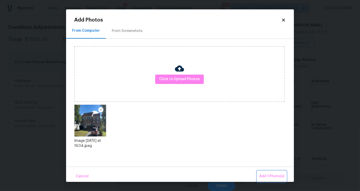
click at [276, 174] on span "Add 1 Photo(s)" at bounding box center [272, 176] width 25 height 6
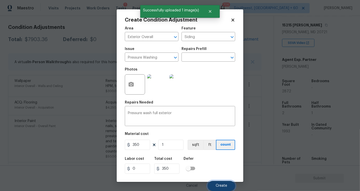
click at [220, 188] on button "Create" at bounding box center [222, 186] width 28 height 10
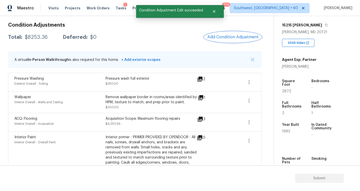
scroll to position [0, 0]
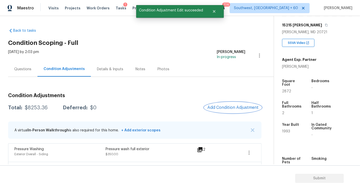
click at [239, 106] on span "Add Condition Adjustment" at bounding box center [233, 107] width 51 height 5
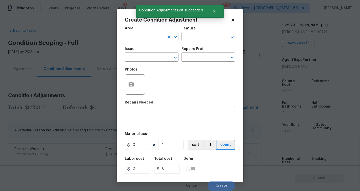
click at [155, 36] on input "text" at bounding box center [145, 37] width 40 height 8
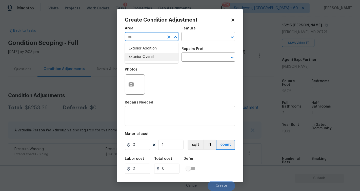
click at [154, 54] on li "Exterior Overall" at bounding box center [152, 57] width 54 height 8
type input "Exterior Overall"
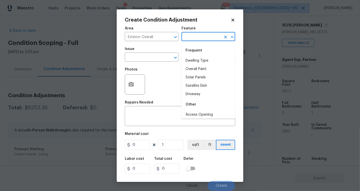
click at [191, 38] on input "text" at bounding box center [202, 37] width 40 height 8
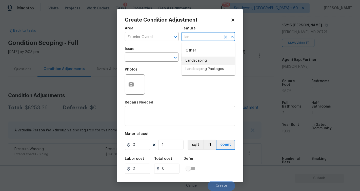
click at [194, 62] on li "Landscaping" at bounding box center [209, 61] width 54 height 8
type input "Landscaping"
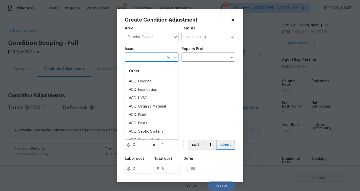
click at [148, 58] on input "text" at bounding box center [145, 58] width 40 height 8
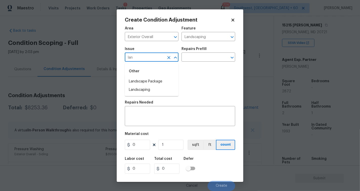
click at [149, 76] on div "Other" at bounding box center [152, 71] width 54 height 12
click at [153, 82] on li "Landscape Package" at bounding box center [152, 81] width 54 height 8
type input "Landscape Package"
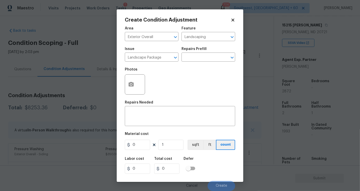
click at [189, 66] on div "Photos" at bounding box center [180, 81] width 111 height 33
click at [189, 62] on div "Issue Landscape Package ​ Repairs Prefill ​" at bounding box center [180, 54] width 111 height 21
click at [189, 59] on input "text" at bounding box center [202, 58] width 40 height 8
click at [209, 40] on input "Landscaping" at bounding box center [202, 37] width 40 height 8
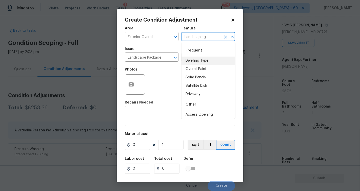
click at [206, 35] on input "Landscaping" at bounding box center [202, 37] width 40 height 8
click at [176, 48] on div "Issue" at bounding box center [152, 50] width 54 height 7
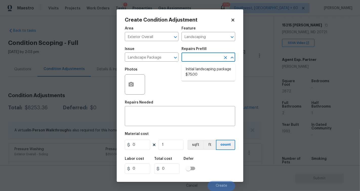
click at [195, 55] on input "text" at bounding box center [202, 58] width 40 height 8
click at [201, 69] on li "Initial landscaping package $75.00" at bounding box center [209, 72] width 54 height 14
type input "Home Readiness Packages"
type textarea "Mowing of grass up to 6" in height. Mow, edge along driveways & sidewalks, trim…"
type input "75"
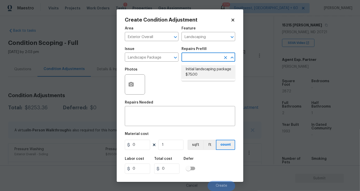
type input "75"
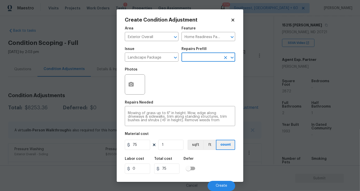
scroll to position [0, 0]
click at [139, 145] on input "75" at bounding box center [137, 145] width 25 height 10
drag, startPoint x: 133, startPoint y: 145, endPoint x: 147, endPoint y: 145, distance: 13.7
click at [147, 145] on input "75" at bounding box center [137, 145] width 25 height 10
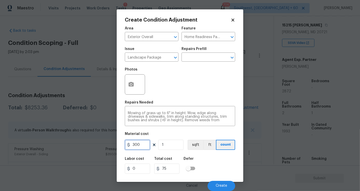
type input "300"
click at [133, 85] on icon "button" at bounding box center [131, 84] width 5 height 5
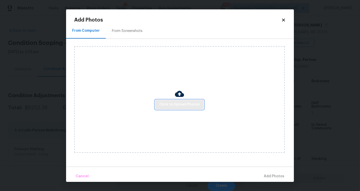
click at [178, 109] on button "Click to Upload Photos" at bounding box center [179, 104] width 49 height 9
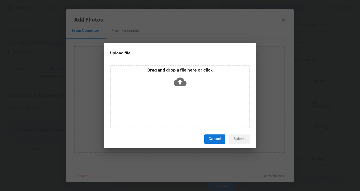
click at [182, 78] on icon at bounding box center [180, 81] width 13 height 13
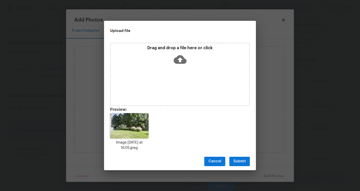
click at [243, 164] on span "Submit" at bounding box center [240, 161] width 12 height 6
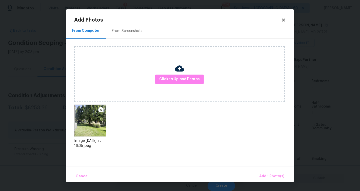
click at [289, 179] on div "Cancel Add 1 Photo(s)" at bounding box center [180, 174] width 228 height 15
click at [280, 179] on span "Add 1 Photo(s)" at bounding box center [272, 176] width 25 height 6
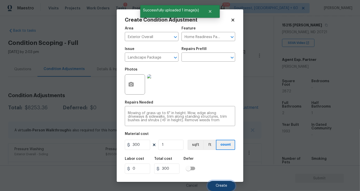
click at [221, 184] on span "Create" at bounding box center [221, 186] width 11 height 4
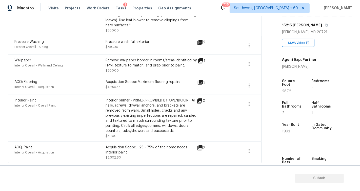
scroll to position [0, 0]
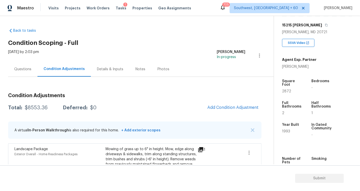
click at [174, 48] on div "Back to tasks Condition Scoping - Full Thu, Oct 16 2025 by 2:03 pm Sunmathy Wil…" at bounding box center [141, 171] width 266 height 295
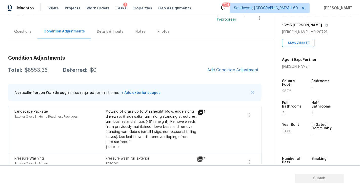
scroll to position [6, 0]
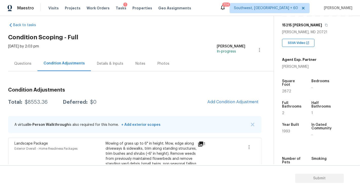
click at [159, 62] on div "Photos" at bounding box center [164, 63] width 12 height 5
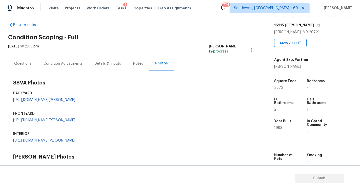
click at [119, 64] on div "Details & Inputs" at bounding box center [108, 63] width 26 height 5
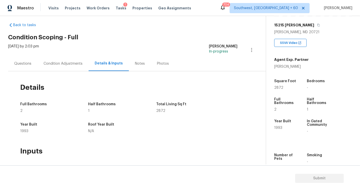
click at [132, 63] on div "Notes" at bounding box center [140, 63] width 22 height 15
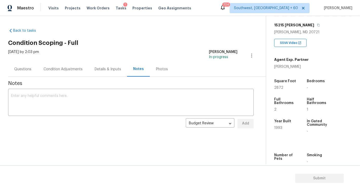
click at [66, 69] on div "Condition Adjustments" at bounding box center [63, 69] width 39 height 5
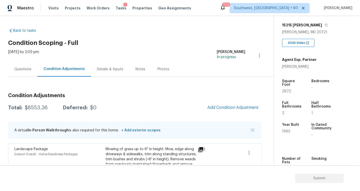
click at [24, 71] on div "Questions" at bounding box center [22, 69] width 17 height 5
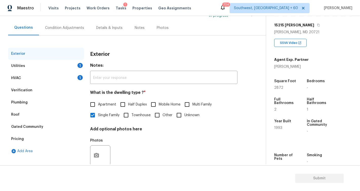
scroll to position [53, 0]
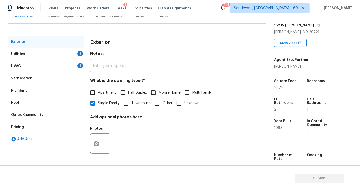
click at [17, 68] on div "HVAC" at bounding box center [16, 66] width 10 height 5
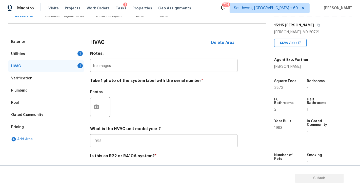
click at [20, 58] on div "Utilities 1" at bounding box center [46, 54] width 76 height 12
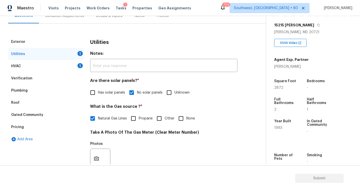
click at [23, 74] on div "Verification" at bounding box center [46, 78] width 76 height 12
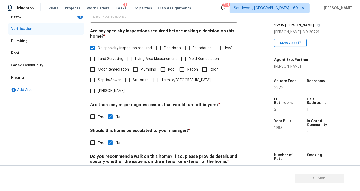
scroll to position [114, 0]
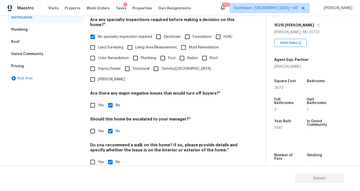
click at [94, 126] on input "Yes" at bounding box center [92, 131] width 11 height 11
checkbox input "true"
checkbox input "false"
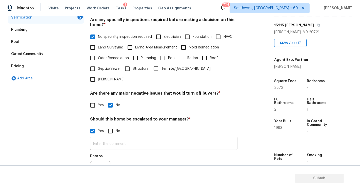
click at [109, 138] on input "text" at bounding box center [164, 144] width 148 height 12
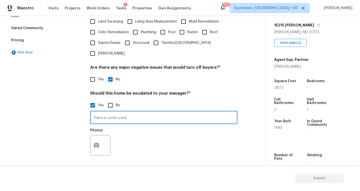
scroll to position [162, 0]
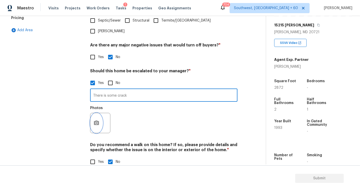
click at [96, 120] on icon "button" at bounding box center [97, 123] width 6 height 6
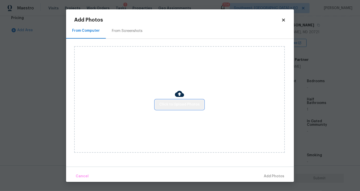
click at [186, 104] on span "Click to Upload Photos" at bounding box center [179, 104] width 41 height 6
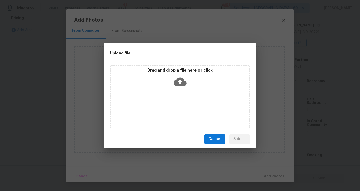
click at [181, 85] on icon at bounding box center [180, 81] width 13 height 9
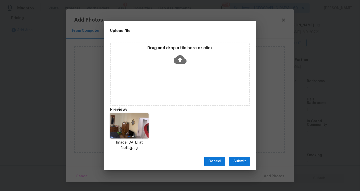
click at [254, 160] on div "Cancel Submit" at bounding box center [180, 161] width 152 height 17
click at [242, 160] on span "Submit" at bounding box center [240, 161] width 12 height 6
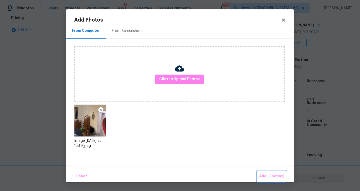
click at [272, 176] on span "Add 1 Photo(s)" at bounding box center [272, 176] width 25 height 6
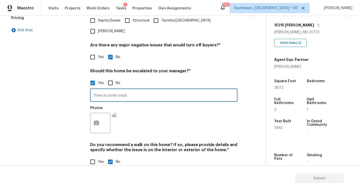
drag, startPoint x: 116, startPoint y: 86, endPoint x: 107, endPoint y: 86, distance: 8.9
click at [107, 90] on input "There is some crack" at bounding box center [164, 96] width 148 height 12
click at [107, 90] on input "There is crack" at bounding box center [164, 96] width 148 height 12
click at [137, 90] on input "There is a crack" at bounding box center [164, 96] width 148 height 12
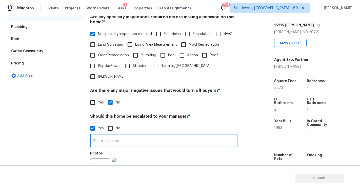
scroll to position [128, 0]
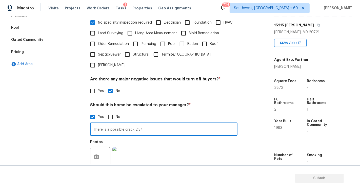
type input "There is a possible crack 2.34"
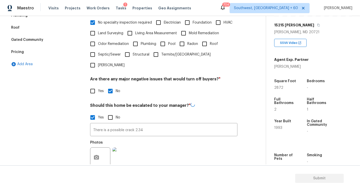
click at [188, 141] on div "Photos" at bounding box center [164, 154] width 148 height 33
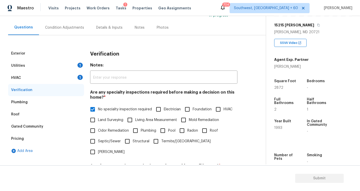
scroll to position [42, 0]
click at [68, 18] on div "Thu, Oct 16 2025 by 2:03 pm Sunmathy Wilson In-progress" at bounding box center [137, 13] width 258 height 12
click at [69, 22] on div "Condition Adjustments" at bounding box center [64, 27] width 51 height 15
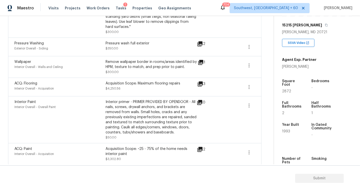
scroll to position [154, 0]
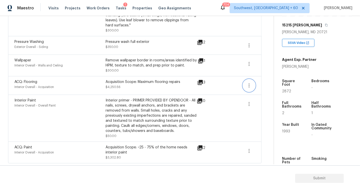
click at [244, 84] on button "button" at bounding box center [249, 85] width 12 height 12
click at [258, 82] on div "Edit" at bounding box center [278, 83] width 40 height 5
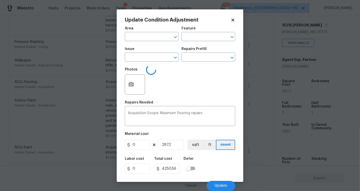
type input "Interior Overall"
type input "Acquisition"
type input "ACQ: Flooring"
type input "1.48"
click at [259, 113] on body "Maestro Visits Projects Work Orders Tasks 1 Properties Geo Assignments 704 Sout…" at bounding box center [180, 95] width 360 height 191
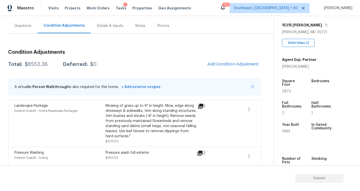
scroll to position [0, 0]
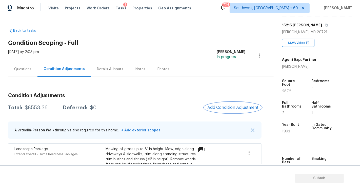
click at [226, 107] on span "Add Condition Adjustment" at bounding box center [233, 107] width 51 height 5
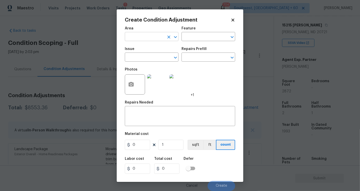
click at [138, 39] on input "text" at bounding box center [145, 37] width 40 height 8
type input "p"
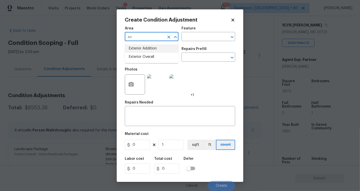
type input "e"
click at [140, 62] on ul "Interior Addition Interior Overall" at bounding box center [152, 52] width 54 height 21
click at [139, 59] on li "Interior Overall" at bounding box center [152, 57] width 54 height 8
type input "Interior Overall"
click at [136, 59] on input "text" at bounding box center [145, 58] width 40 height 8
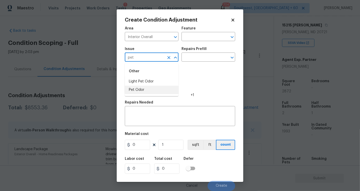
click at [143, 90] on li "Pet Odor" at bounding box center [152, 90] width 54 height 8
type input "Pet Odor"
click at [145, 116] on textarea at bounding box center [180, 116] width 104 height 11
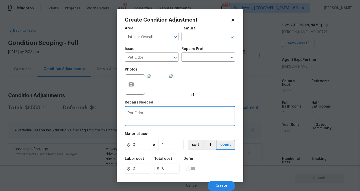
scroll to position [0, 0]
type textarea "Pet Odor"
click at [138, 142] on input "0" at bounding box center [137, 145] width 25 height 10
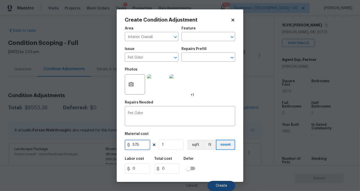
type input "575"
click at [222, 185] on span "Create" at bounding box center [221, 186] width 11 height 4
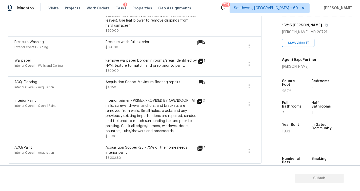
scroll to position [0, 0]
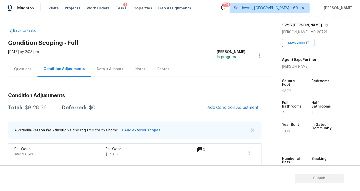
click at [108, 68] on div "Details & Inputs" at bounding box center [110, 69] width 26 height 5
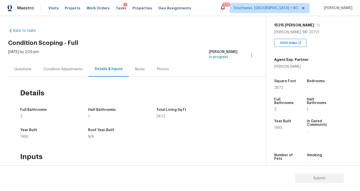
click at [131, 70] on div "Notes" at bounding box center [140, 69] width 22 height 15
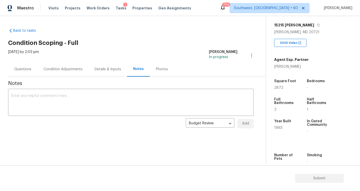
click at [158, 69] on div "Photos" at bounding box center [162, 69] width 12 height 5
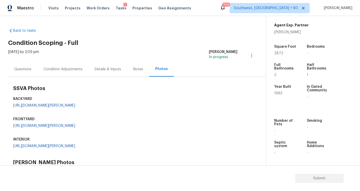
click at [28, 71] on div "Questions" at bounding box center [22, 69] width 17 height 5
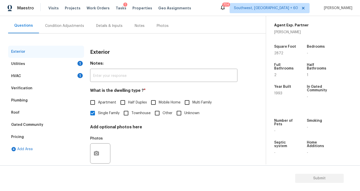
scroll to position [53, 0]
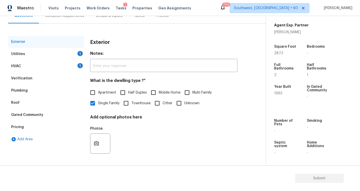
click at [62, 64] on div "HVAC 1" at bounding box center [46, 66] width 76 height 12
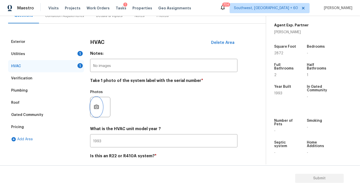
click at [93, 103] on button "button" at bounding box center [96, 107] width 12 height 20
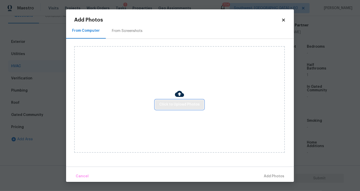
click at [169, 102] on span "Click to Upload Photos" at bounding box center [179, 104] width 41 height 6
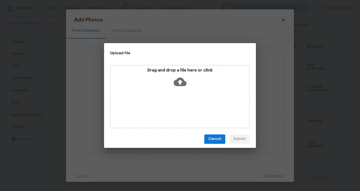
click at [180, 87] on icon at bounding box center [180, 81] width 13 height 13
click at [181, 82] on icon at bounding box center [180, 81] width 13 height 9
click at [219, 138] on span "Cancel" at bounding box center [215, 139] width 13 height 6
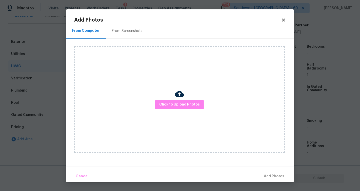
click at [134, 33] on div "From Screenshots" at bounding box center [127, 30] width 31 height 5
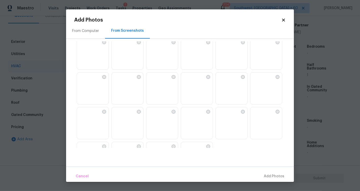
scroll to position [464, 0]
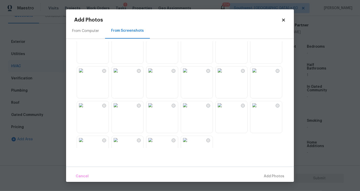
click at [189, 75] on img at bounding box center [185, 70] width 8 height 8
click at [268, 174] on span "Add 1 Photo(s)" at bounding box center [272, 176] width 25 height 6
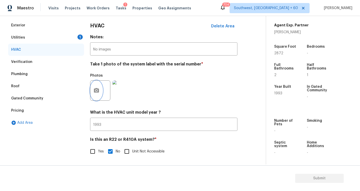
scroll to position [2, 0]
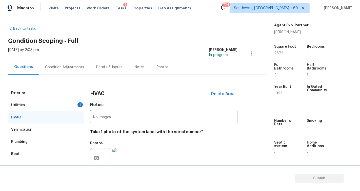
click at [80, 107] on div "Utilities 1" at bounding box center [46, 105] width 76 height 12
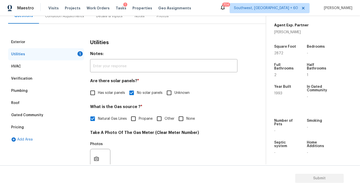
scroll to position [57, 0]
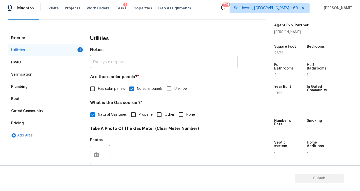
click at [176, 116] on input "None" at bounding box center [181, 114] width 11 height 11
checkbox input "true"
click at [103, 113] on span "Natural Gas Lines" at bounding box center [112, 114] width 29 height 5
click at [98, 113] on input "Natural Gas Lines" at bounding box center [92, 114] width 11 height 11
checkbox input "true"
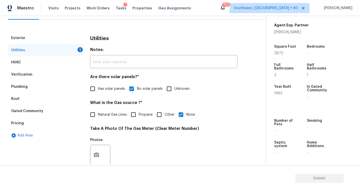
checkbox input "false"
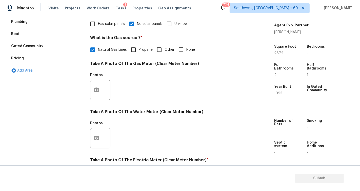
scroll to position [124, 0]
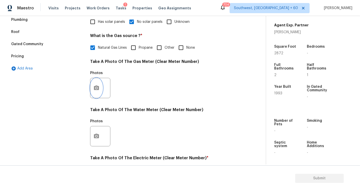
click at [94, 88] on icon "button" at bounding box center [97, 88] width 6 height 6
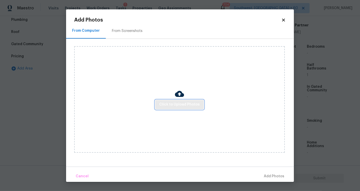
click at [182, 103] on span "Click to Upload Photos" at bounding box center [179, 104] width 41 height 6
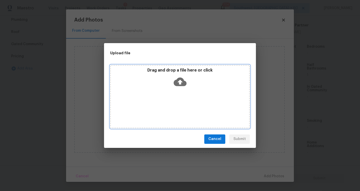
click at [182, 103] on div "Drag and drop a file here or click" at bounding box center [180, 96] width 140 height 63
click at [178, 77] on icon at bounding box center [180, 81] width 13 height 13
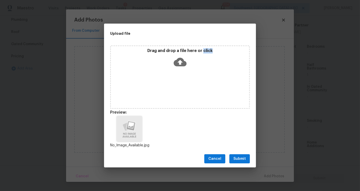
click at [245, 157] on span "Submit" at bounding box center [240, 159] width 12 height 6
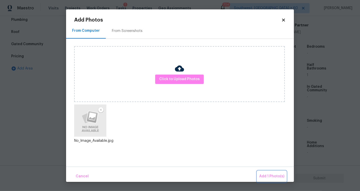
click at [269, 176] on span "Add 1 Photo(s)" at bounding box center [272, 176] width 25 height 6
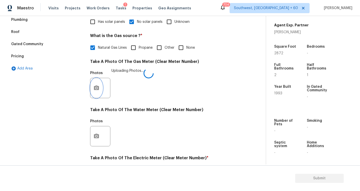
scroll to position [191, 0]
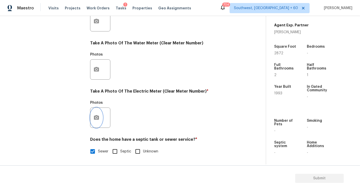
click at [92, 118] on button "button" at bounding box center [96, 118] width 12 height 20
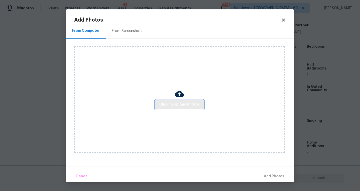
click at [169, 102] on span "Click to Upload Photos" at bounding box center [179, 104] width 41 height 6
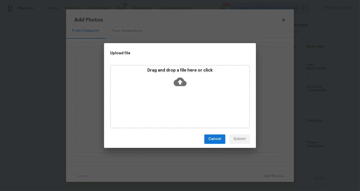
click at [179, 83] on icon at bounding box center [180, 81] width 13 height 13
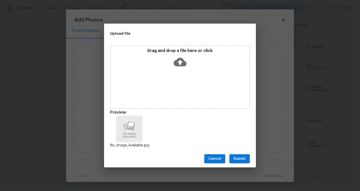
click at [239, 162] on button "Submit" at bounding box center [240, 158] width 21 height 9
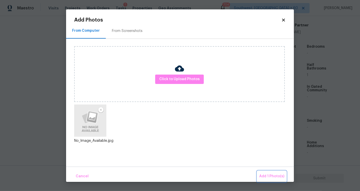
click at [268, 176] on span "Add 1 Photo(s)" at bounding box center [272, 176] width 25 height 6
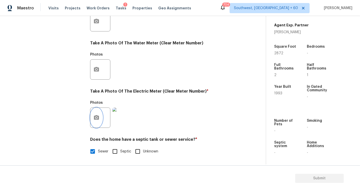
scroll to position [25, 0]
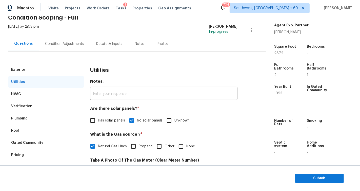
click at [58, 46] on div "Condition Adjustments" at bounding box center [64, 43] width 39 height 5
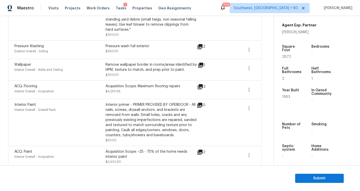
scroll to position [172, 0]
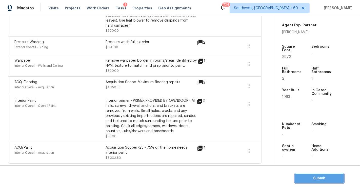
click at [301, 180] on span "Submit" at bounding box center [320, 178] width 41 height 6
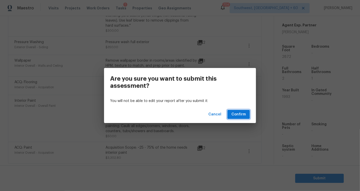
click at [241, 115] on span "Confirm" at bounding box center [239, 114] width 14 height 6
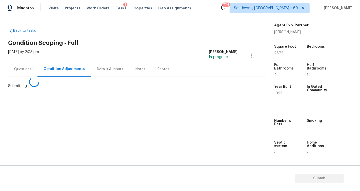
scroll to position [0, 0]
